Goal: Transaction & Acquisition: Purchase product/service

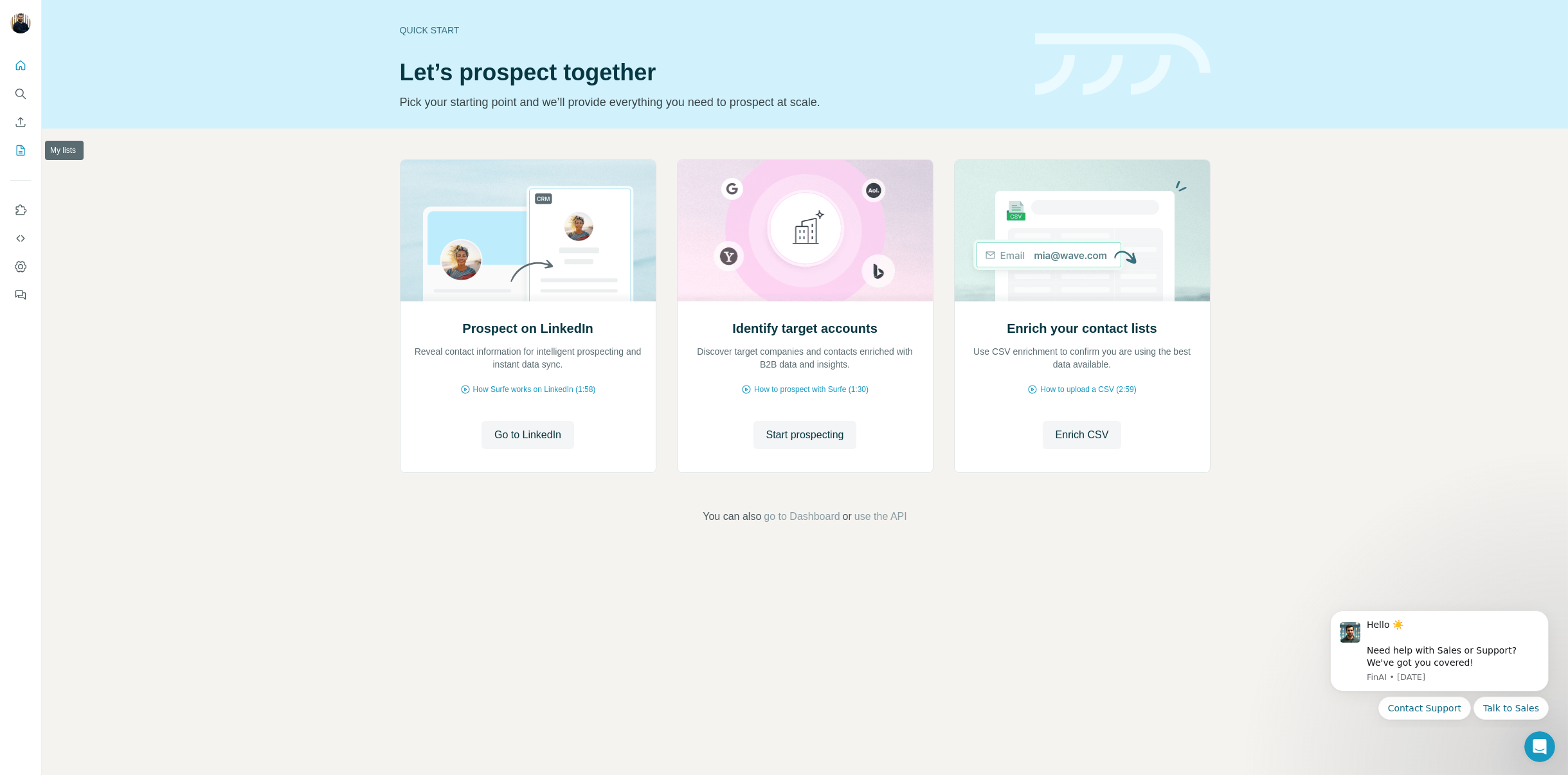
click at [20, 154] on icon "My lists" at bounding box center [20, 150] width 12 height 12
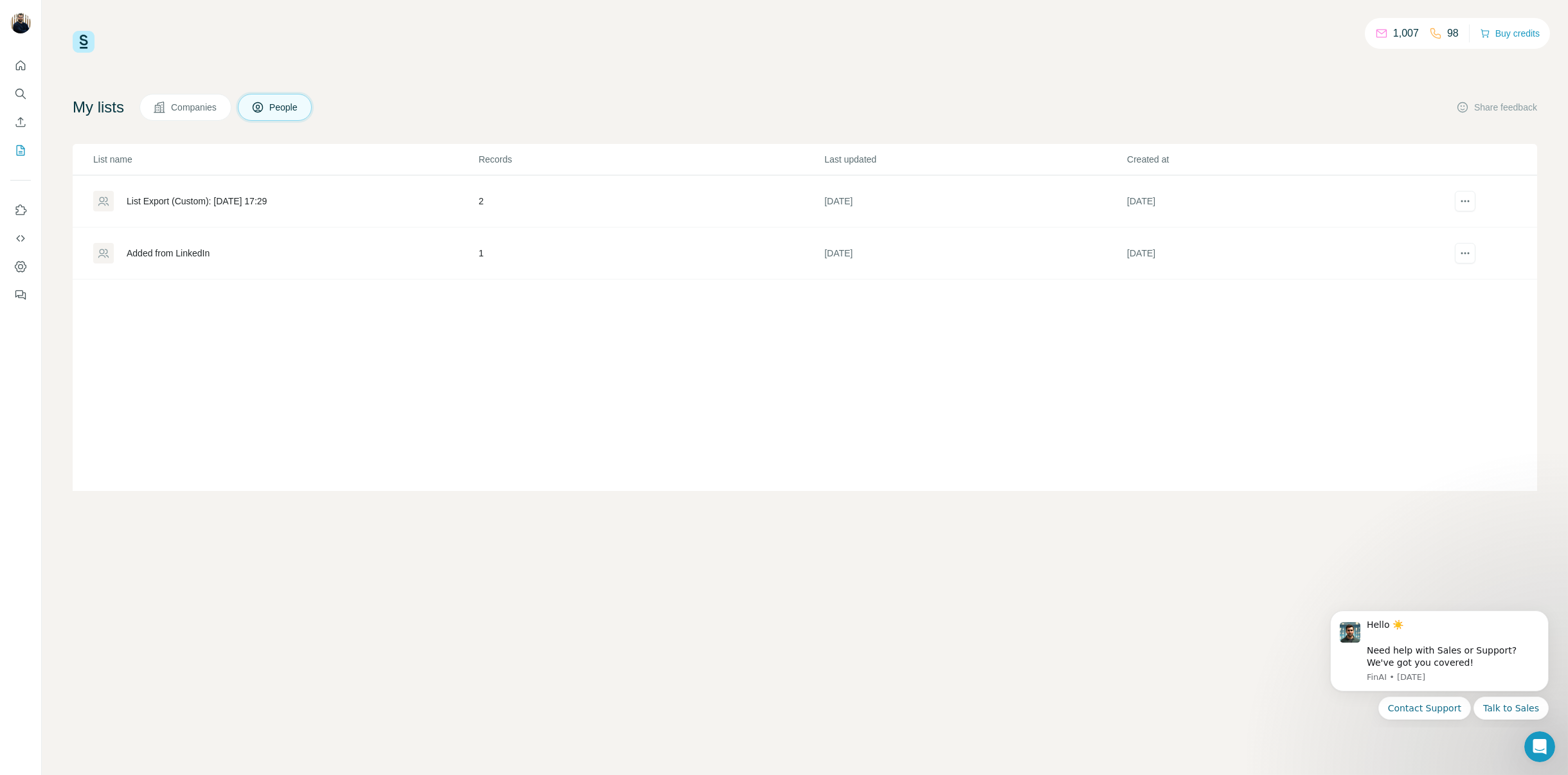
click at [157, 106] on button "Companies" at bounding box center [186, 107] width 92 height 27
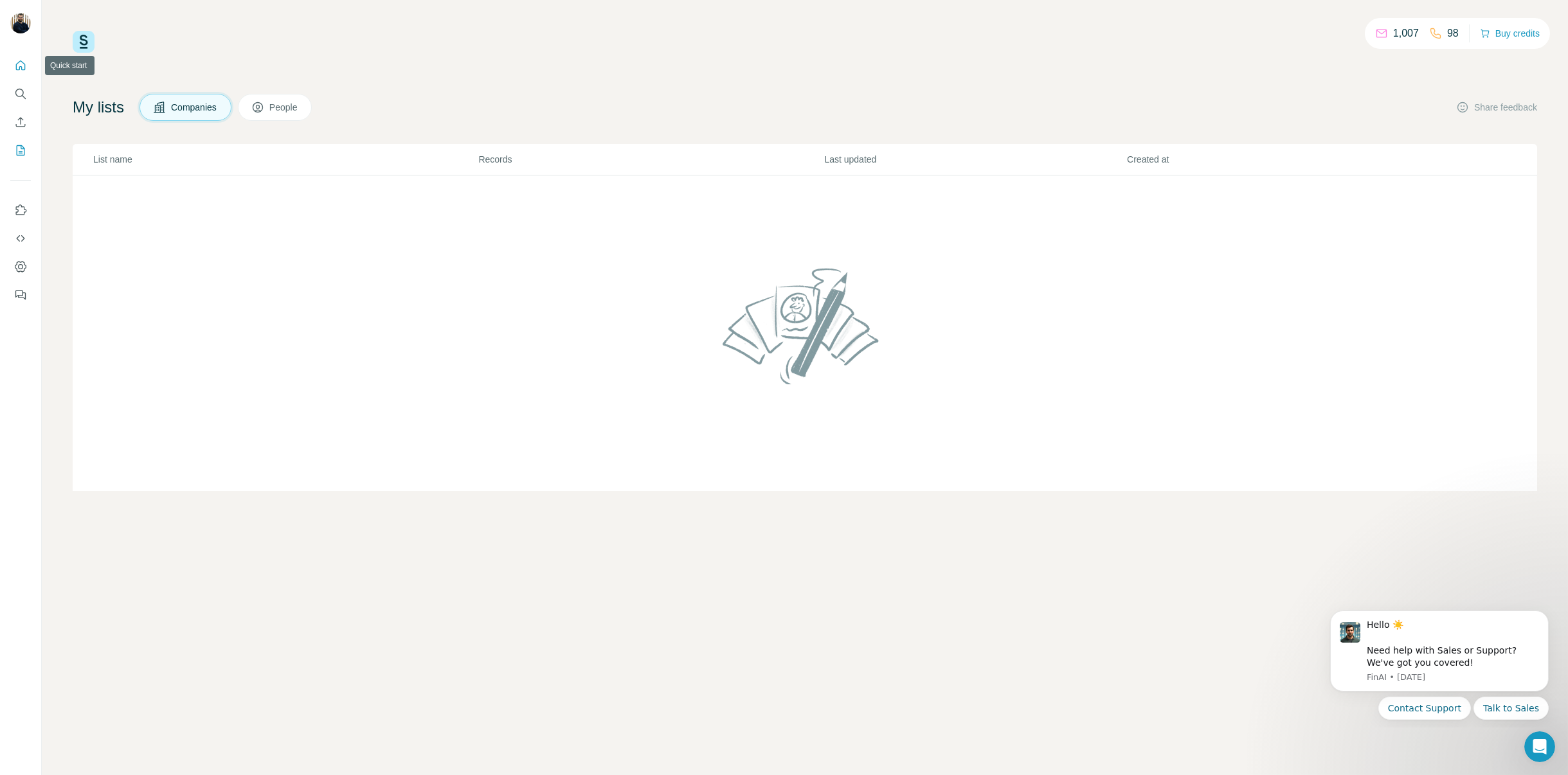
click at [25, 68] on icon "Quick start" at bounding box center [21, 65] width 10 height 10
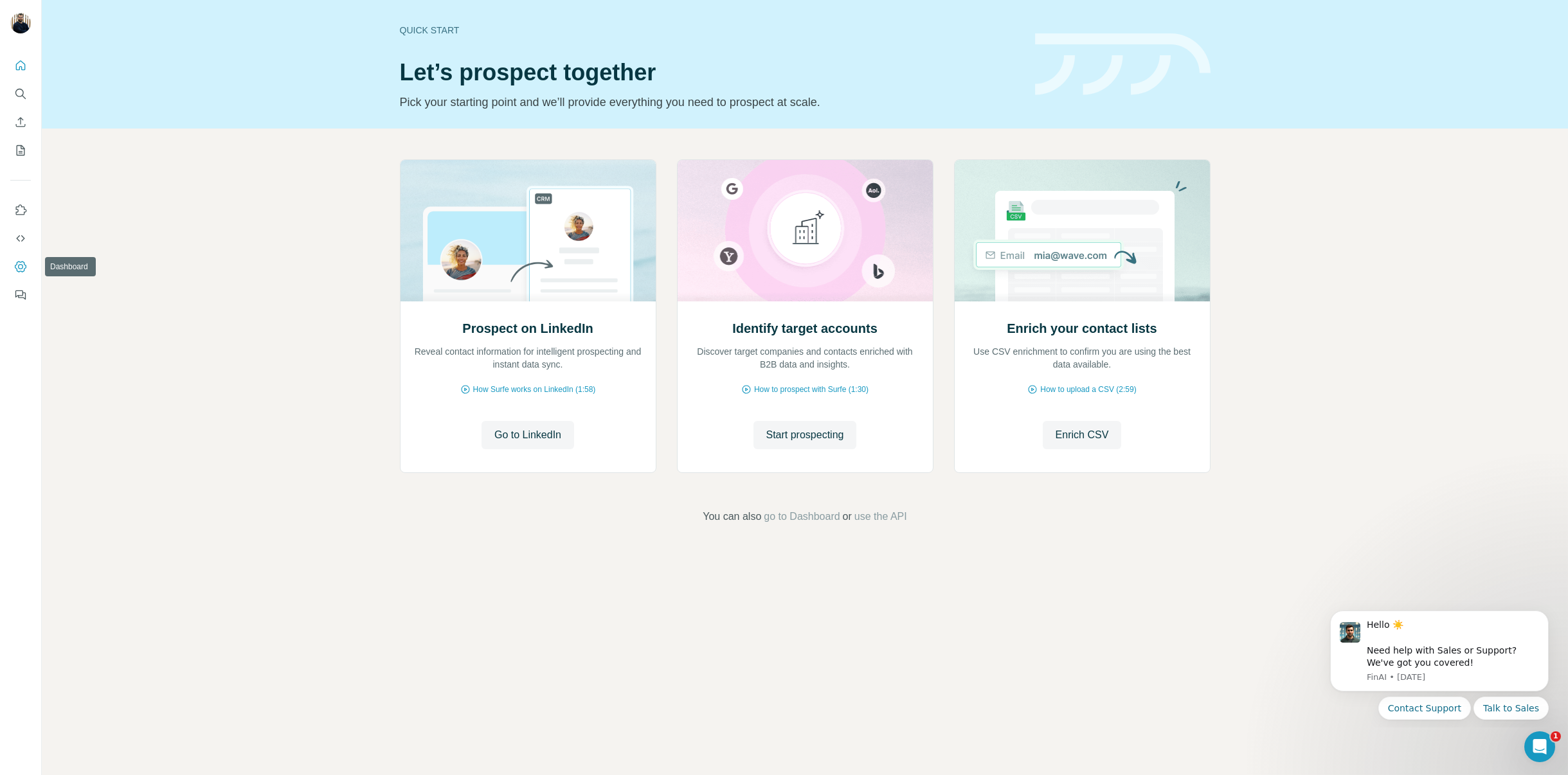
click at [23, 273] on icon "Dashboard" at bounding box center [20, 266] width 12 height 12
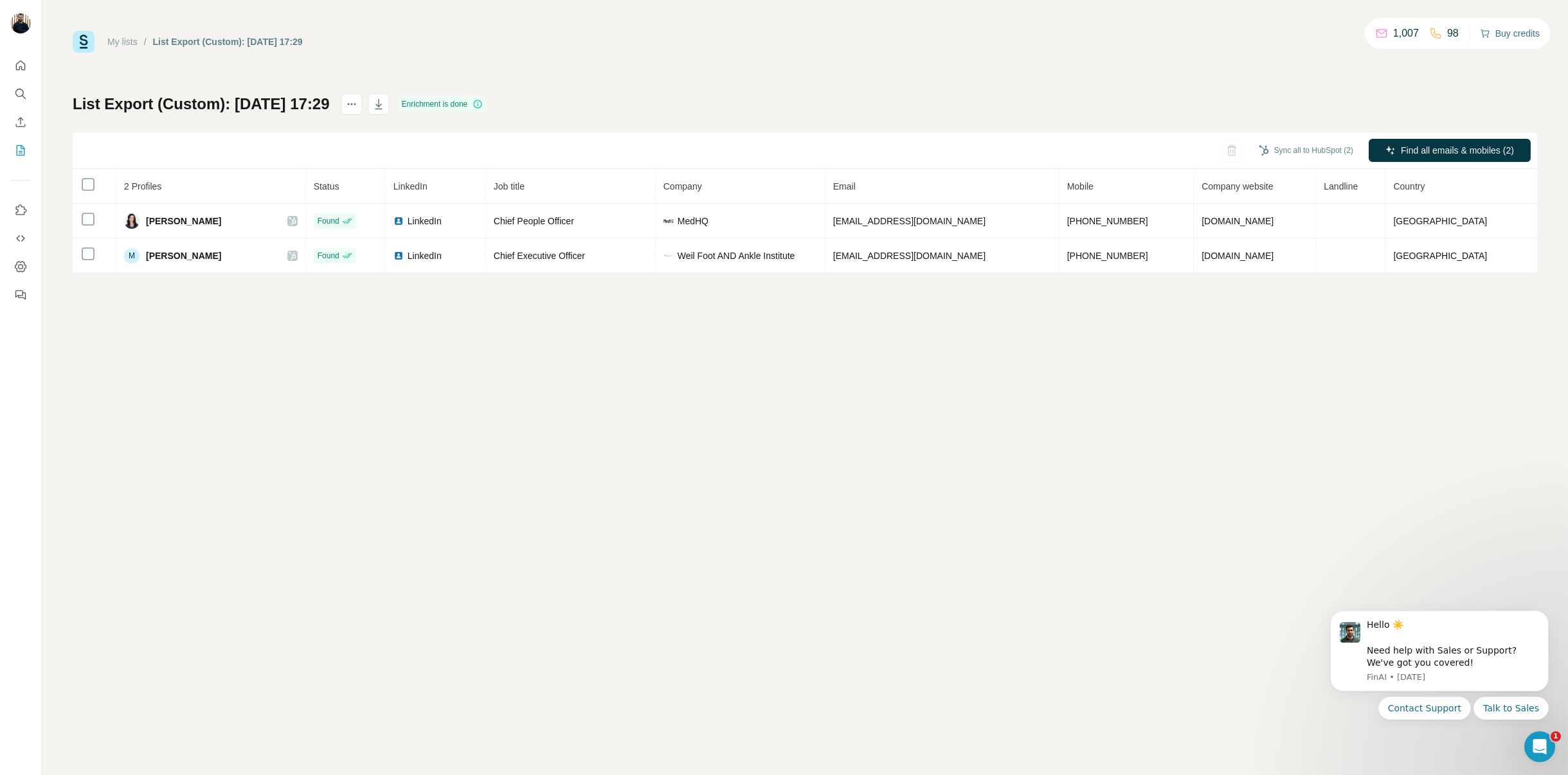
click at [1522, 34] on button "Buy credits" at bounding box center [1510, 33] width 59 height 18
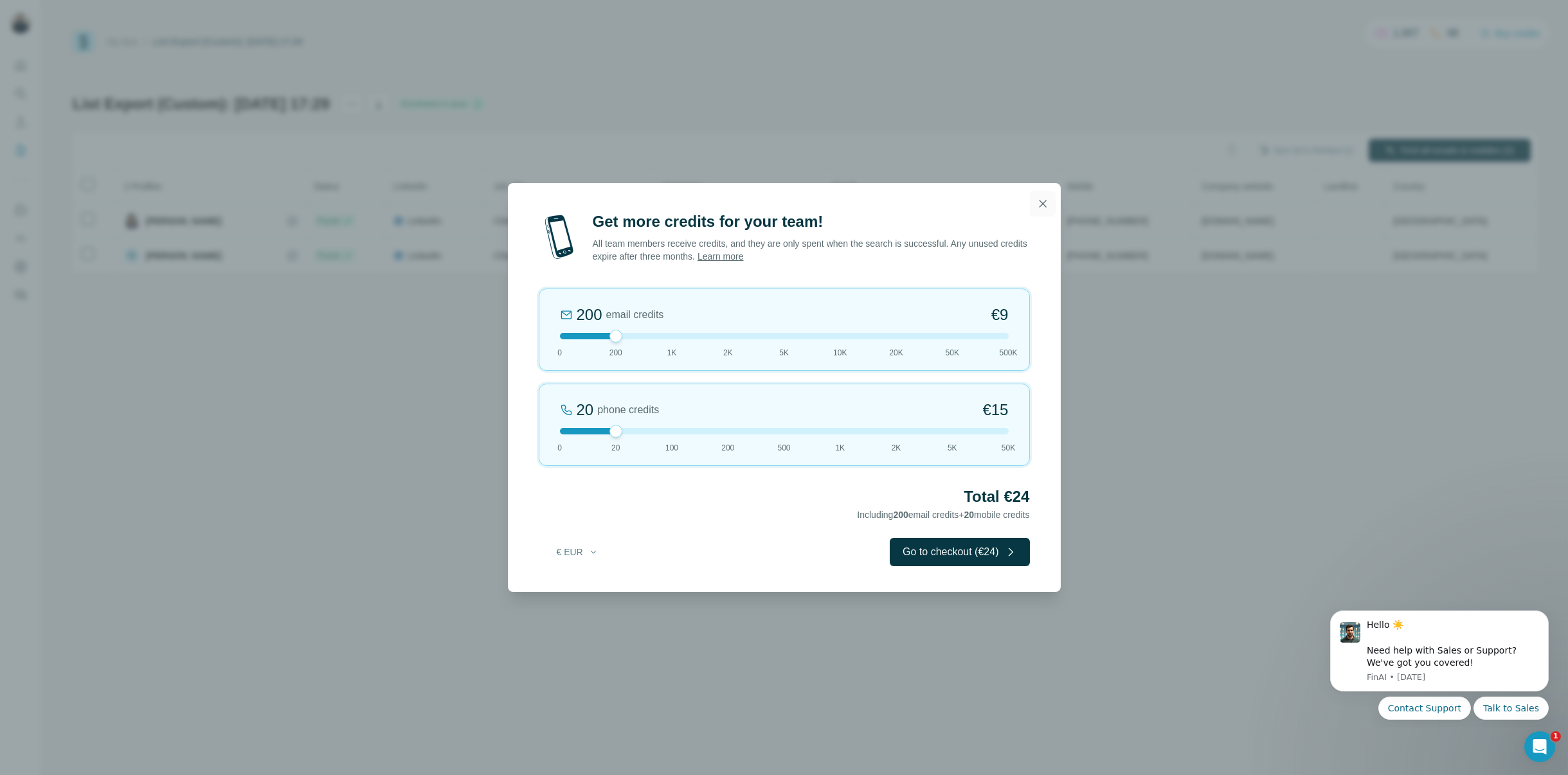
click at [1042, 210] on icon "button" at bounding box center [1042, 203] width 12 height 12
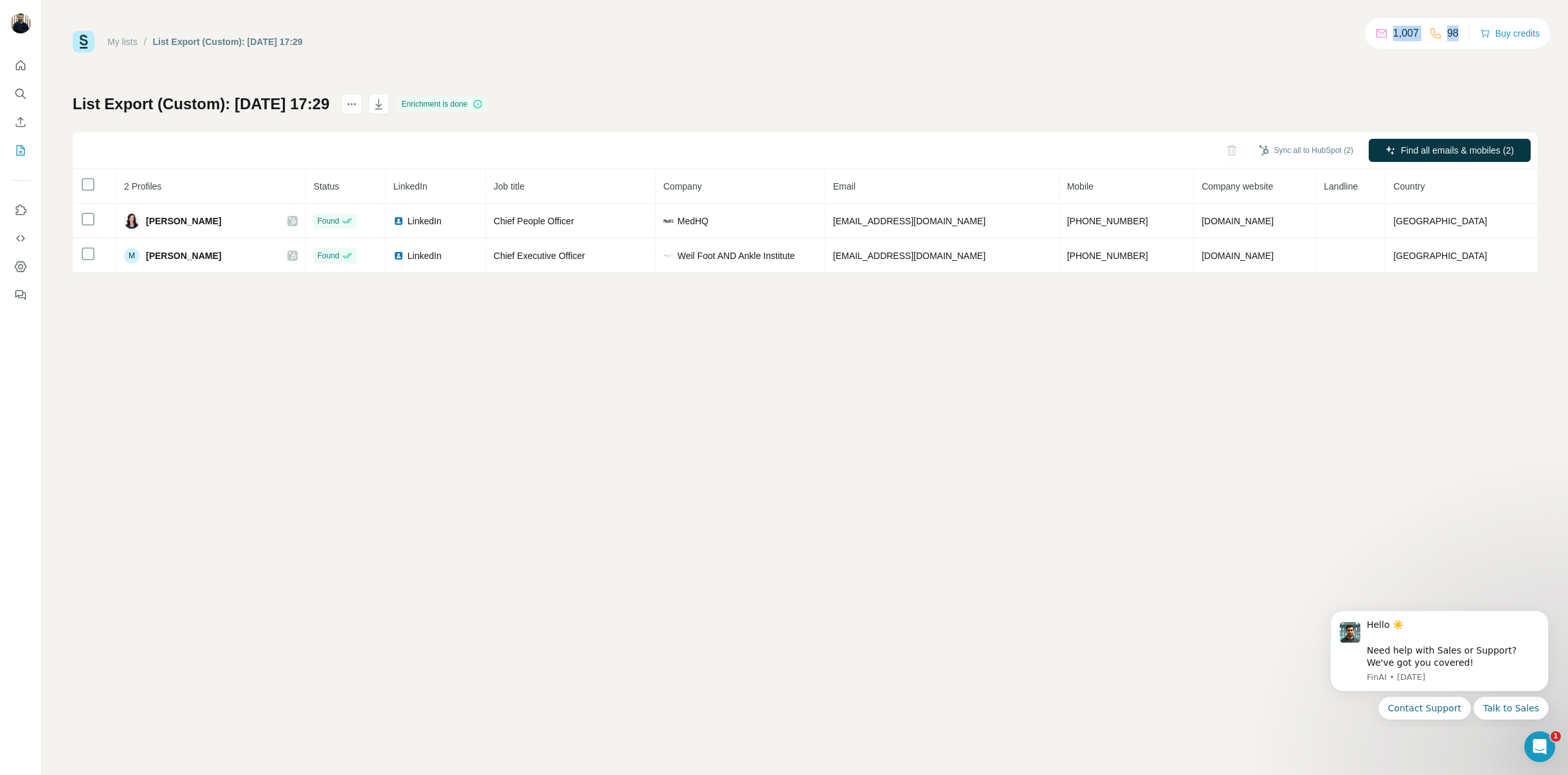
drag, startPoint x: 1377, startPoint y: 36, endPoint x: 1453, endPoint y: 33, distance: 76.1
click at [1454, 32] on div "1,007 98" at bounding box center [1416, 33] width 83 height 18
